Goal: Transaction & Acquisition: Purchase product/service

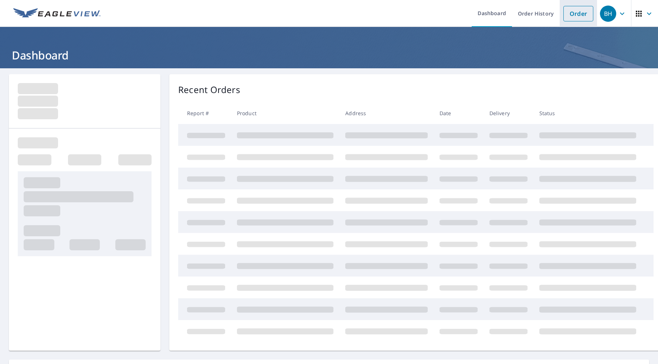
click at [570, 13] on link "Order" at bounding box center [578, 14] width 30 height 16
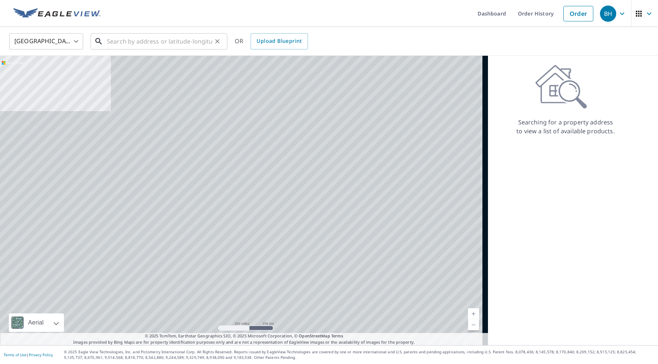
click at [108, 45] on input "text" at bounding box center [159, 41] width 105 height 21
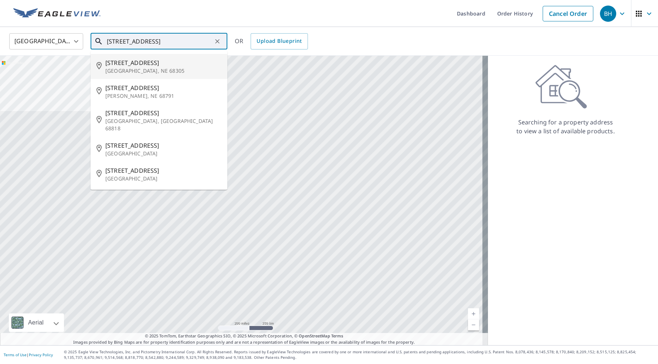
click at [115, 62] on span "[STREET_ADDRESS]" at bounding box center [163, 62] width 116 height 9
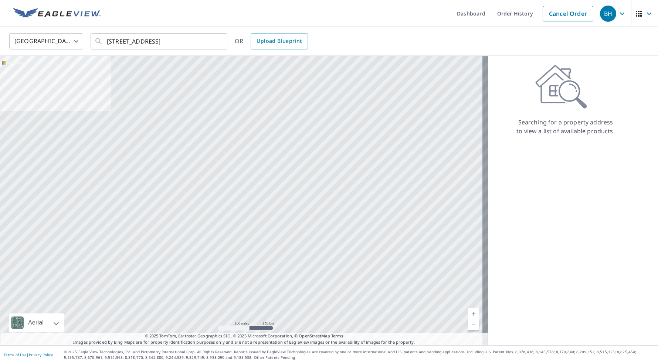
type input "[STREET_ADDRESS]"
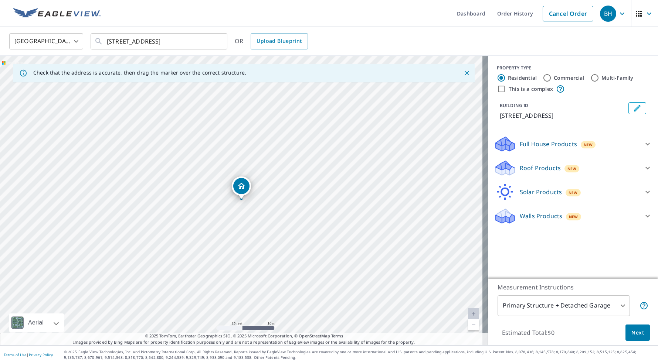
click at [542, 76] on input "Commercial" at bounding box center [546, 78] width 9 height 9
radio input "true"
type input "4"
click at [534, 142] on p "Roof Products" at bounding box center [539, 144] width 41 height 9
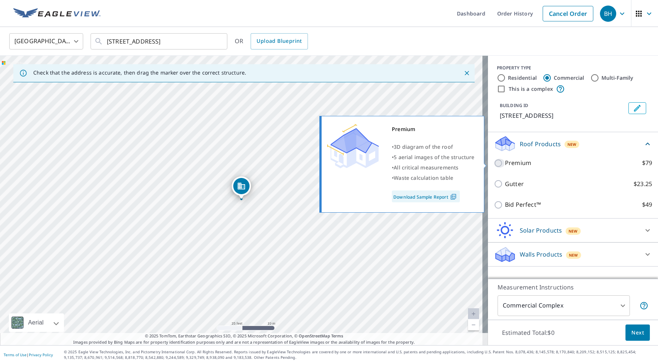
click at [493, 164] on input "Premium $79" at bounding box center [498, 163] width 11 height 9
checkbox input "true"
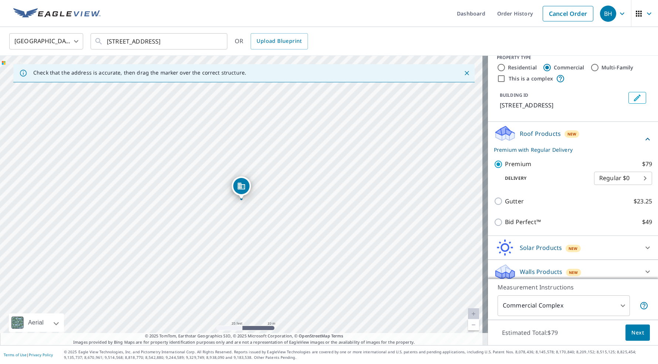
scroll to position [15, 0]
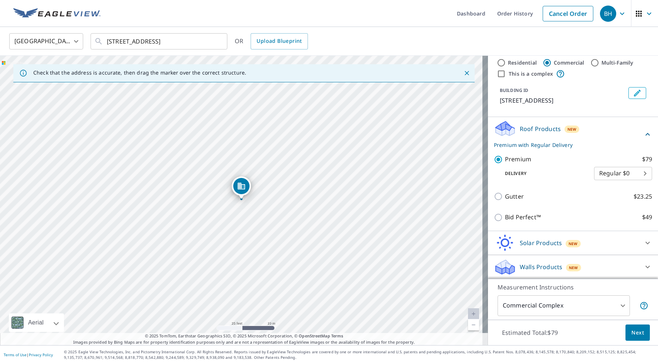
click at [635, 333] on span "Next" at bounding box center [637, 332] width 13 height 9
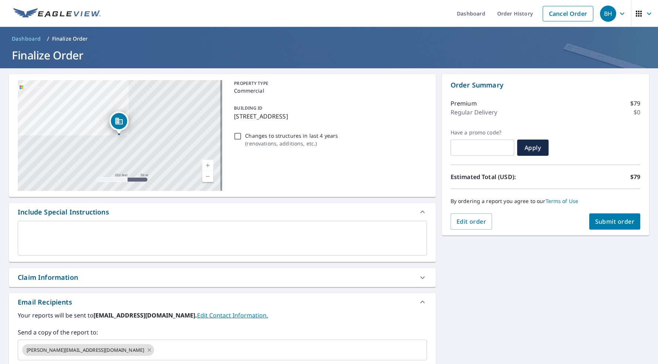
click at [37, 236] on textarea at bounding box center [222, 238] width 399 height 21
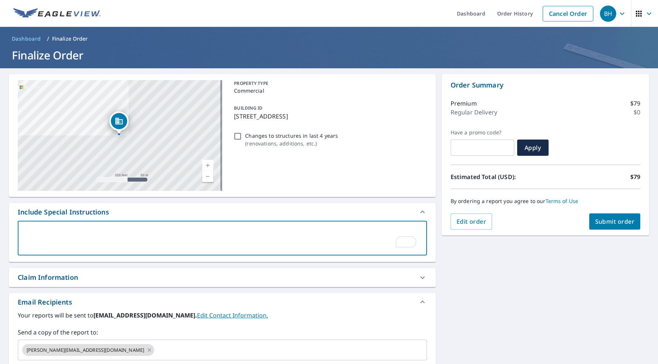
type textarea "I"
type textarea "x"
type textarea "In"
type textarea "x"
type textarea "Inc"
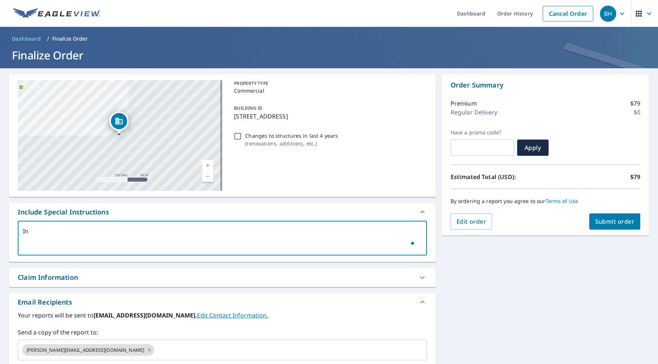
type textarea "x"
type textarea "Incl"
type textarea "x"
type textarea "Inclu"
type textarea "x"
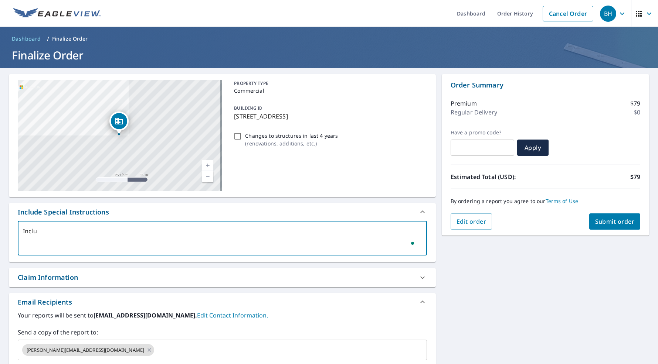
type textarea "Includ"
type textarea "x"
type textarea "Include"
type textarea "x"
type textarea "Include"
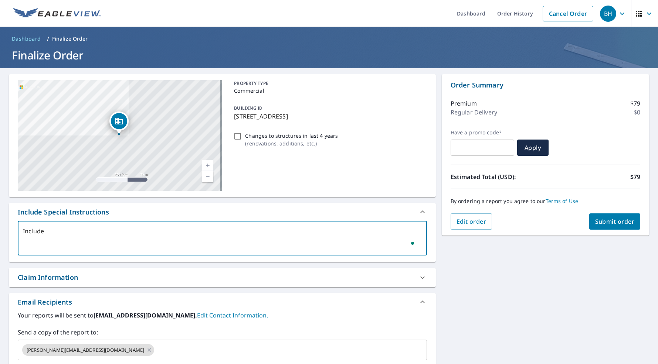
type textarea "x"
type textarea "Include D"
type textarea "x"
type textarea "Include De"
type textarea "x"
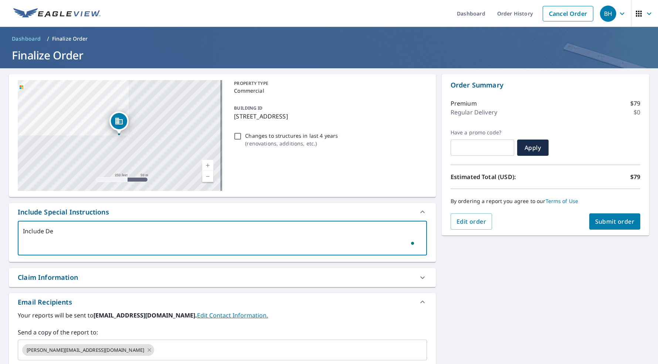
type textarea "Include Det"
type textarea "x"
type textarea "Include Deta"
type textarea "x"
type textarea "Include Detac"
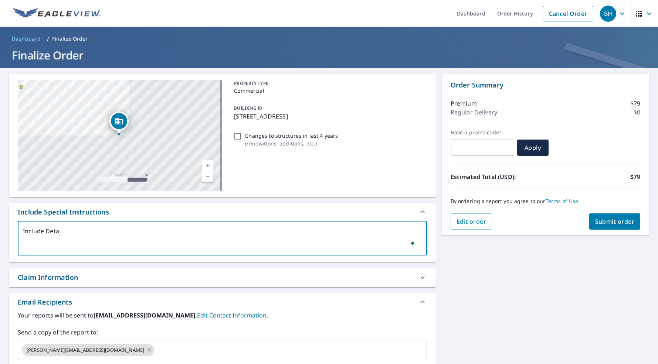
type textarea "x"
type textarea "Include Detach"
type textarea "x"
type textarea "Include Detache"
type textarea "x"
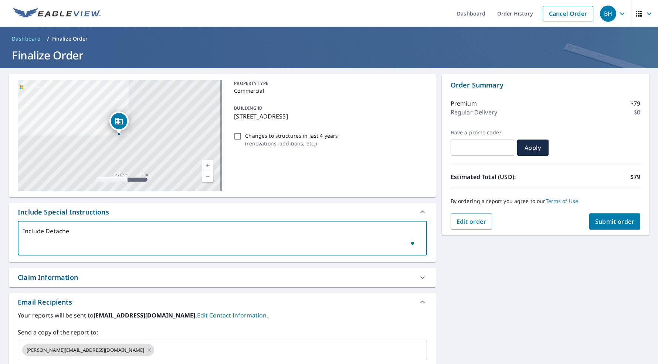
type textarea "Include Detached"
type textarea "x"
type textarea "Include Detached"
type textarea "x"
type textarea "Include Detached G"
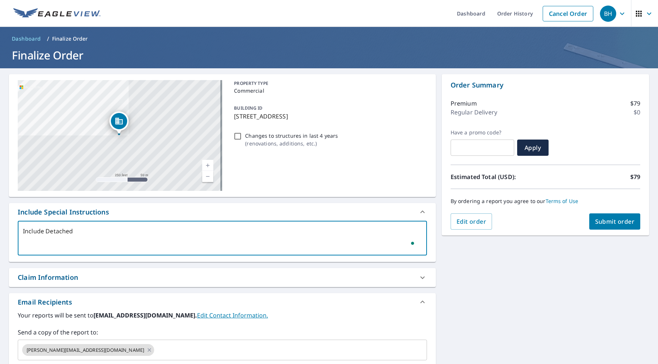
type textarea "x"
type textarea "Include Detached Ga"
type textarea "x"
type textarea "Include Detached Gar"
type textarea "x"
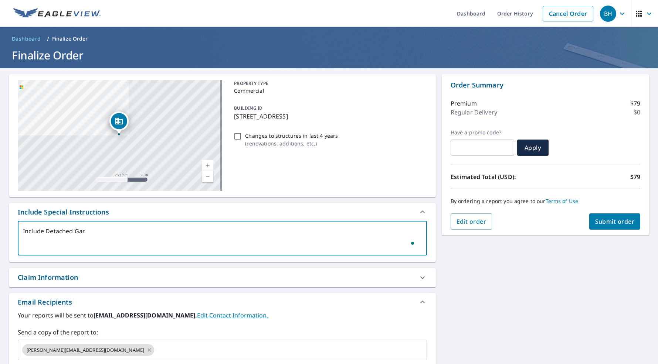
type textarea "Include Detached Gara"
type textarea "x"
type textarea "Include Detached Garag"
type textarea "x"
type textarea "Include Detached Garage"
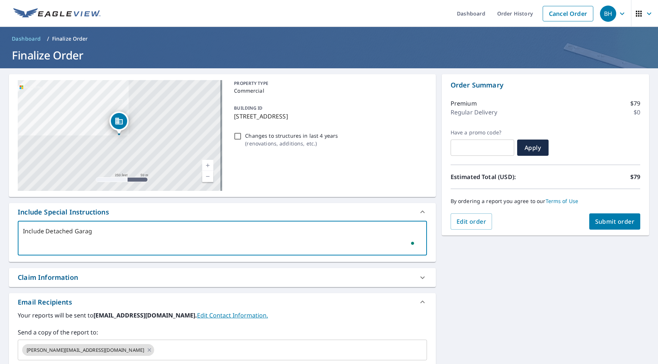
type textarea "x"
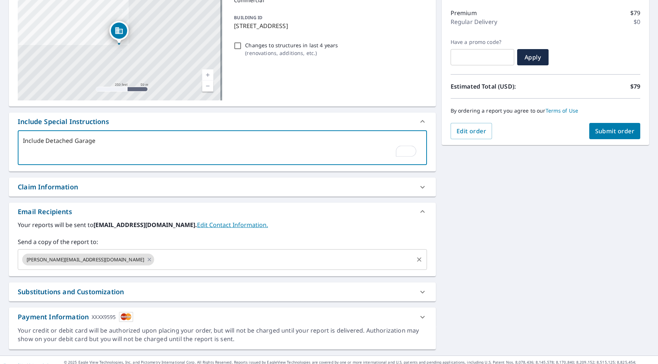
scroll to position [100, 0]
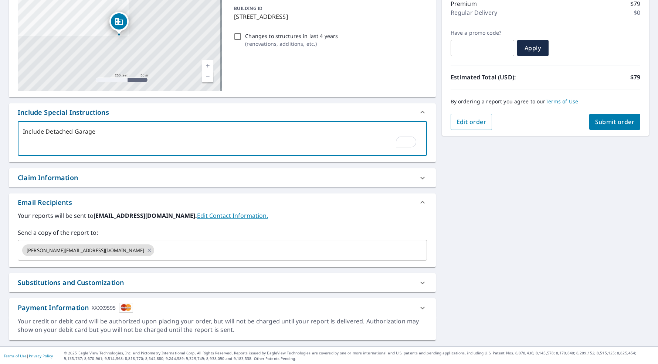
type textarea "Include Detached Garage"
click at [60, 175] on div "Claim Information" at bounding box center [48, 178] width 60 height 10
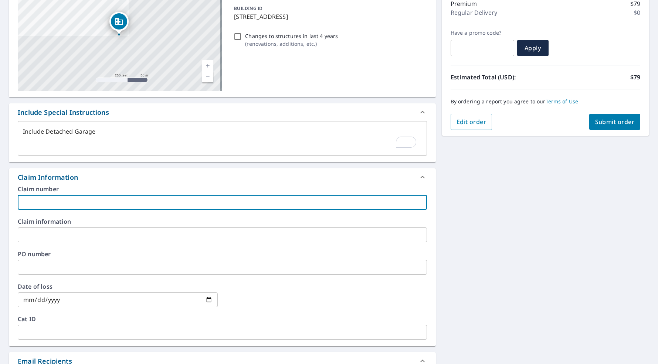
click at [39, 202] on input "text" at bounding box center [222, 202] width 409 height 15
type textarea "x"
type input "E"
type textarea "x"
type input "E2"
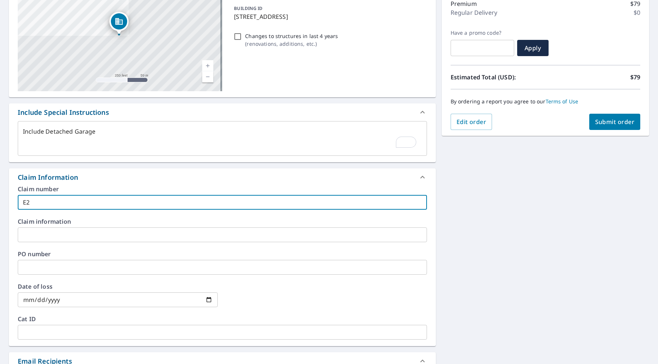
type textarea "x"
type input "E25"
type textarea "x"
type input "E25-"
type textarea "x"
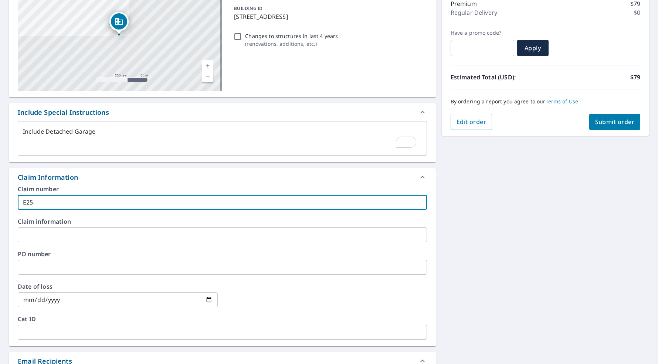
type input "E25-0"
type textarea "x"
type input "E25-00"
type textarea "x"
type input "E25-002"
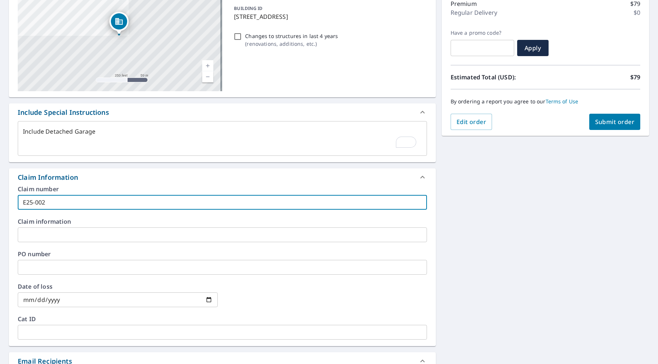
type textarea "x"
type input "E25-0023"
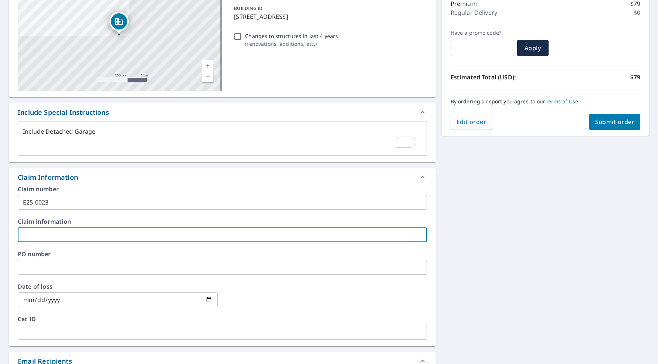
click at [33, 233] on input "text" at bounding box center [222, 235] width 409 height 15
type textarea "x"
type input "H"
type textarea "x"
type input "Ha"
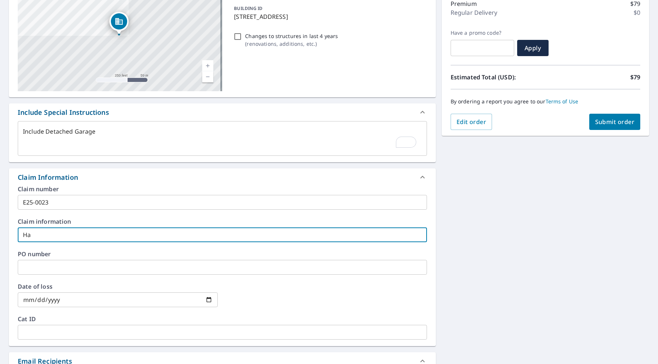
type textarea "x"
type input "Har"
type textarea "x"
type input "Harm"
type textarea "x"
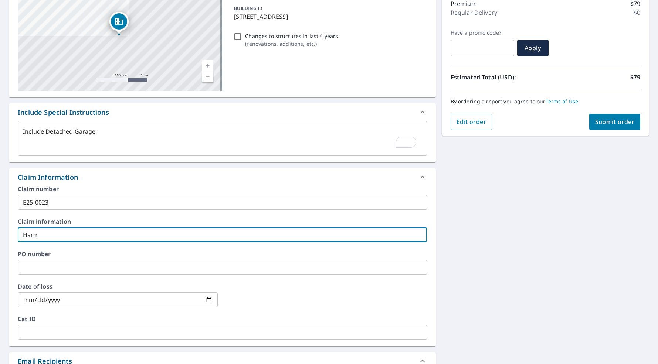
type input "Harma"
type textarea "x"
type input "[PERSON_NAME]"
type textarea "x"
type input "[PERSON_NAME]-"
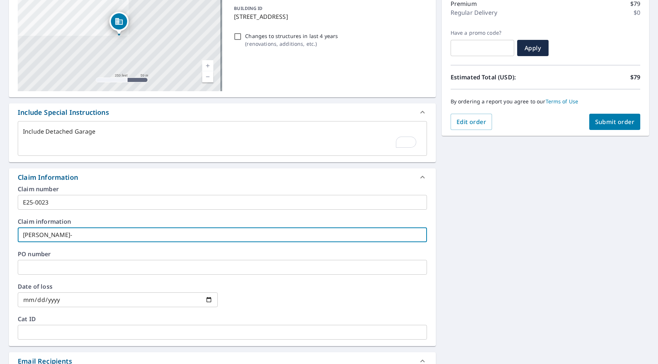
type textarea "x"
type input "[PERSON_NAME]-W"
type textarea "x"
type input "[PERSON_NAME]-Wr"
type textarea "x"
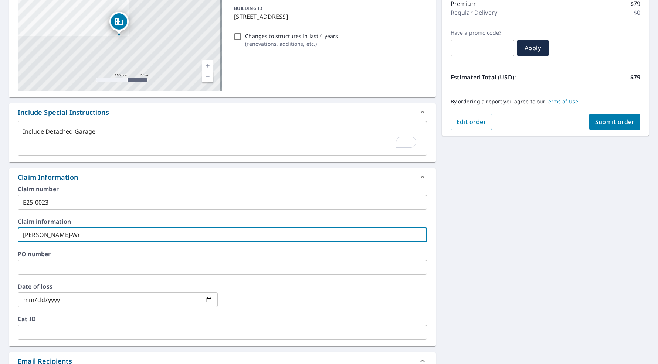
type input "[PERSON_NAME]-Wri"
type textarea "x"
type input "[PERSON_NAME]-Writ"
type textarea "x"
type input "[PERSON_NAME]-Write"
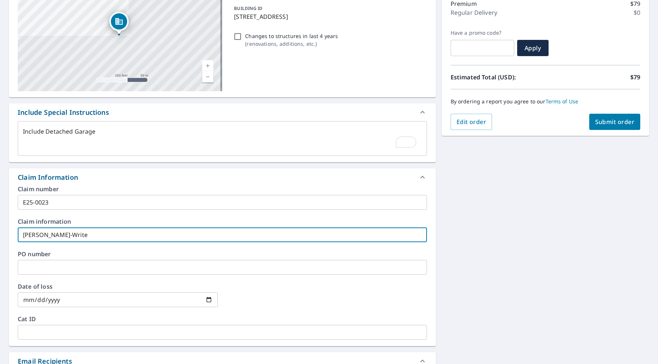
type textarea "x"
type input "[PERSON_NAME]-Write"
type textarea "x"
type input "[PERSON_NAME]-Write M"
type textarea "x"
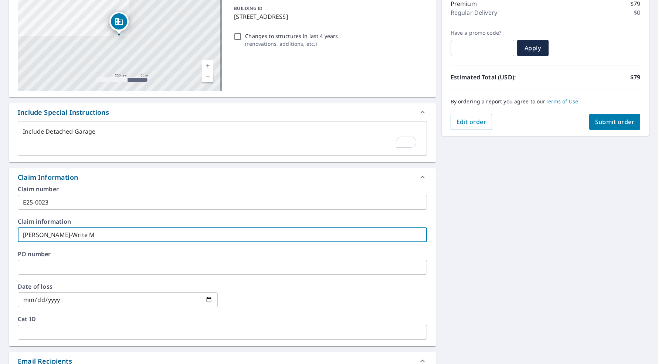
type input "[PERSON_NAME]-Write Mo"
type textarea "x"
type input "[PERSON_NAME]-Write Mor"
type textarea "x"
type input "[PERSON_NAME]-Write Mort"
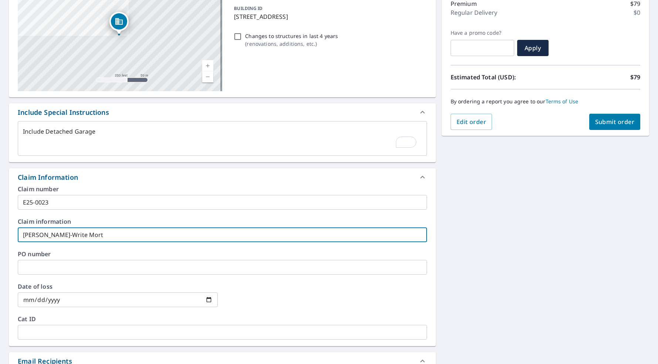
type textarea "x"
type input "[PERSON_NAME]-Write Mortu"
type textarea "x"
type input "[PERSON_NAME]-Write Mortua"
type textarea "x"
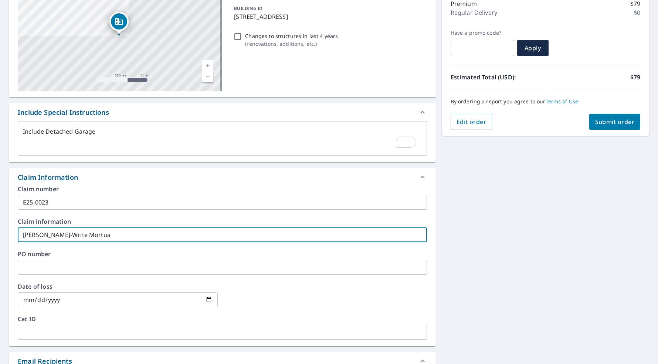
type input "[PERSON_NAME]-Write Mortuar"
type textarea "x"
type input "[PERSON_NAME]-Write Mortuary"
type textarea "x"
type input "[PERSON_NAME]-Write Mortuary,"
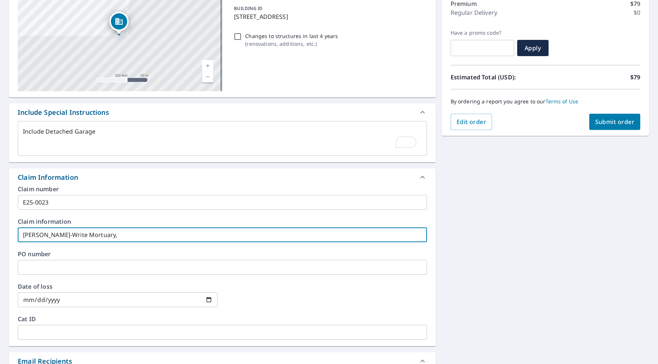
type textarea "x"
type input "[PERSON_NAME]-Write Mortuary,"
type textarea "x"
type input "[PERSON_NAME]-Write Mortuary, I"
type textarea "x"
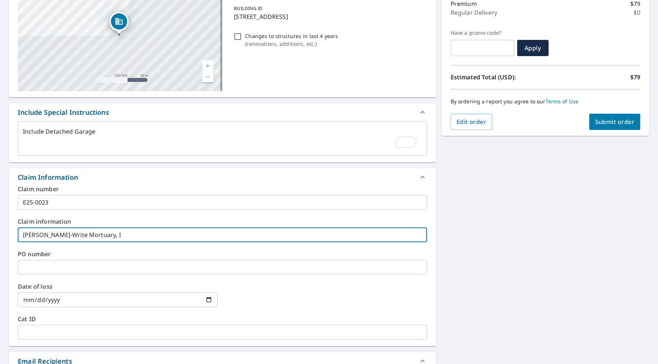
type input "[PERSON_NAME]-Write Mortuary, In"
type textarea "x"
type input "[PERSON_NAME]-Write Mortuary, Inc"
type textarea "x"
type input "[PERSON_NAME]-Write Mortuary, Inc."
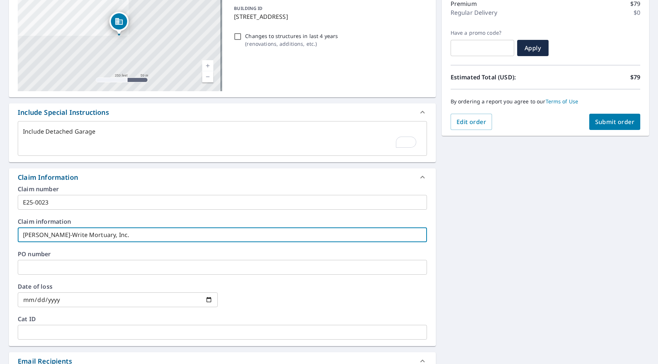
type textarea "x"
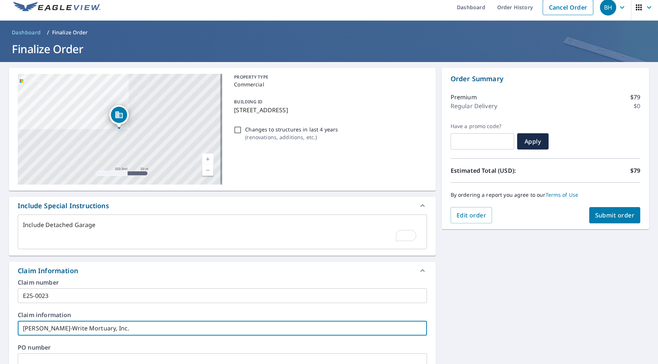
scroll to position [0, 0]
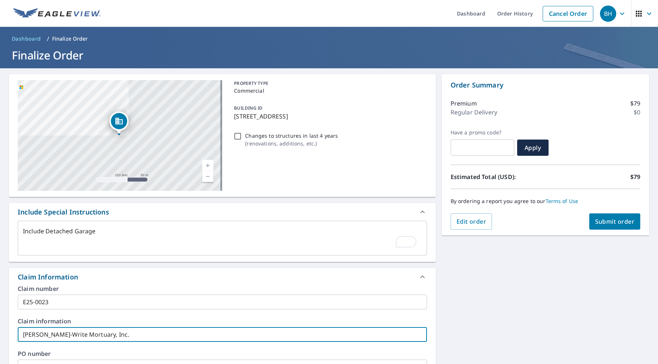
type input "[PERSON_NAME]-Write Mortuary, Inc."
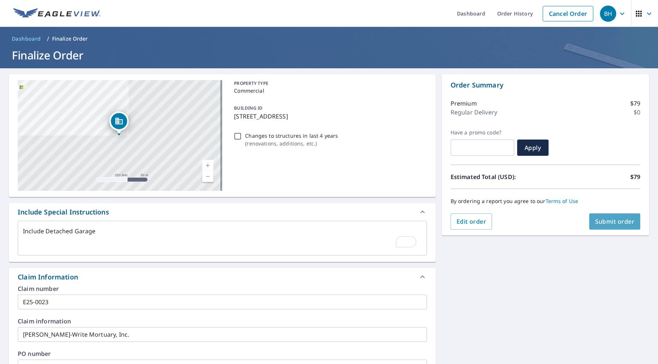
click at [612, 218] on span "Submit order" at bounding box center [615, 222] width 40 height 8
type textarea "x"
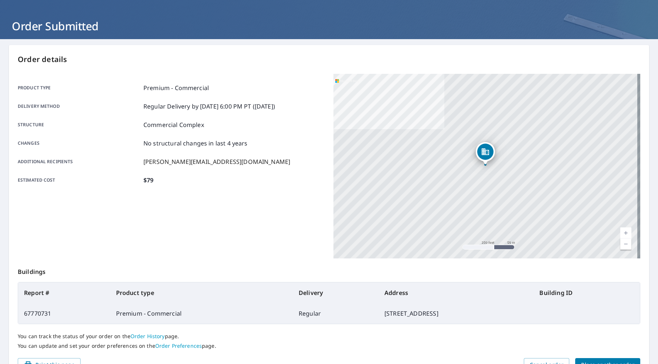
scroll to position [70, 0]
